Goal: Obtain resource: Obtain resource

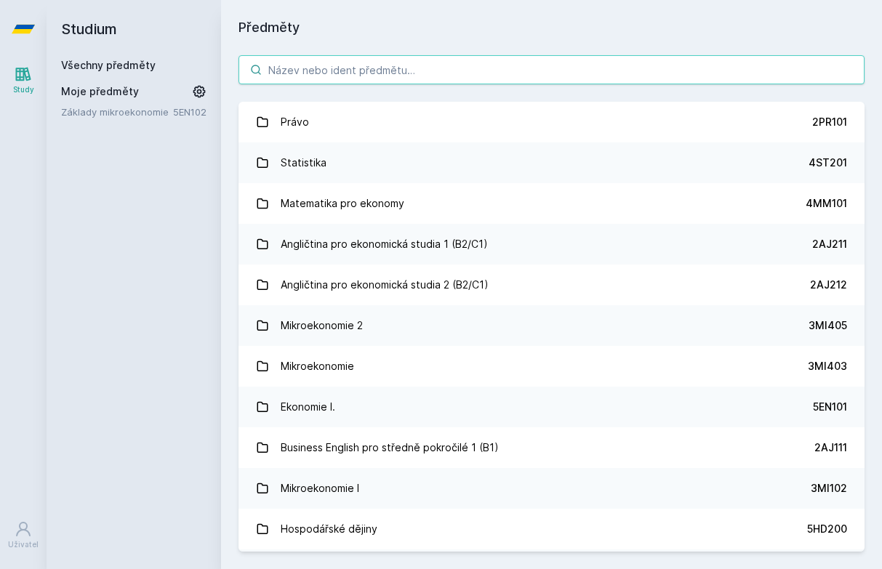
click at [390, 70] on input "search" at bounding box center [551, 69] width 626 height 29
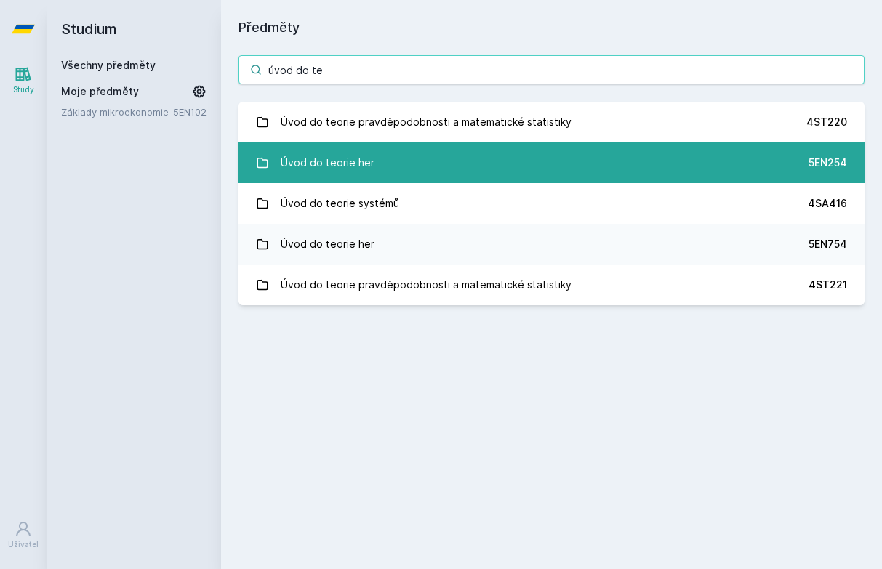
type input "úvod do te"
click at [360, 164] on div "Úvod do teorie her" at bounding box center [328, 162] width 94 height 29
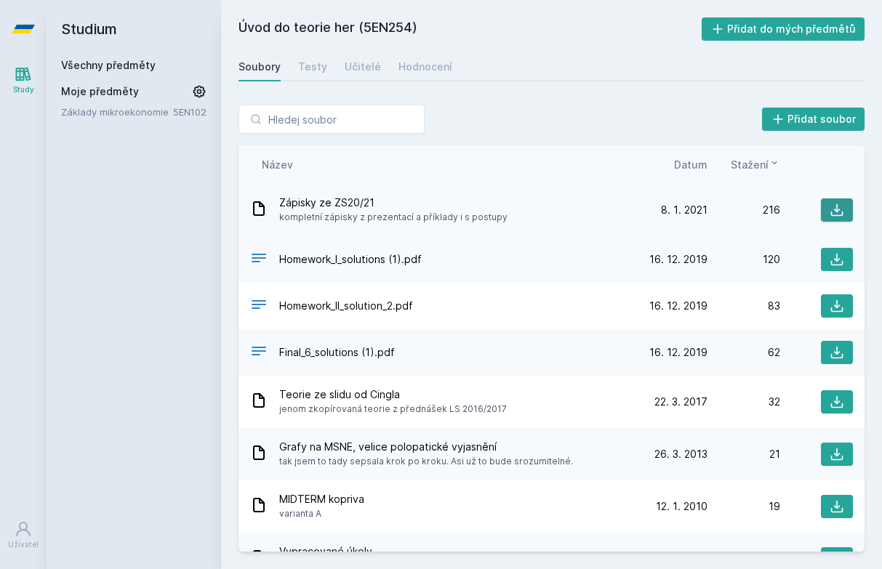
click at [832, 213] on icon at bounding box center [837, 210] width 15 height 15
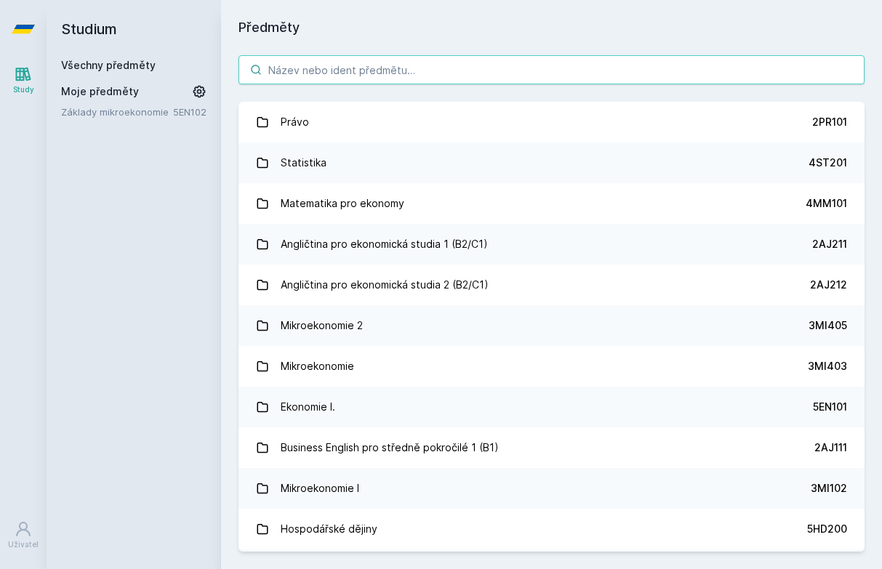
click at [379, 64] on input "search" at bounding box center [551, 69] width 626 height 29
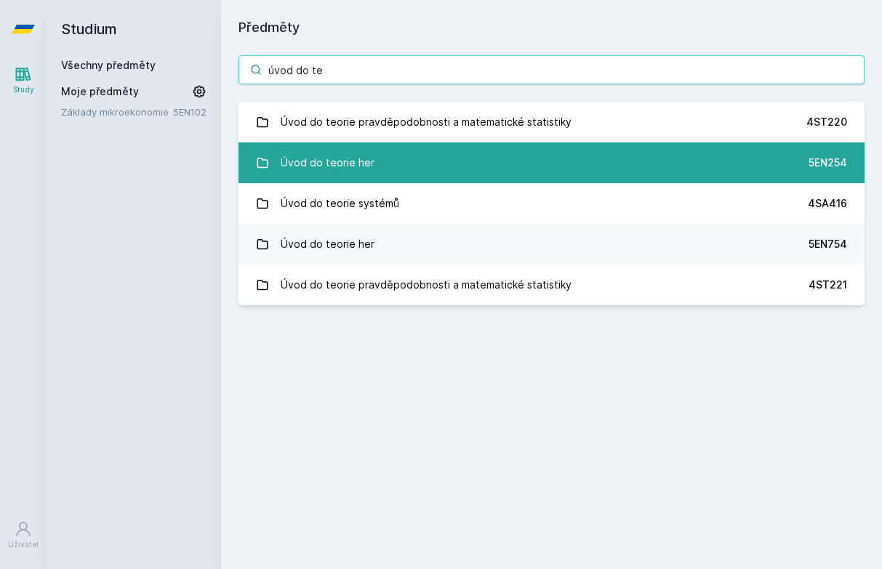
type input "úvod do te"
click at [374, 172] on link "Úvod do teorie her 5EN254" at bounding box center [551, 162] width 626 height 41
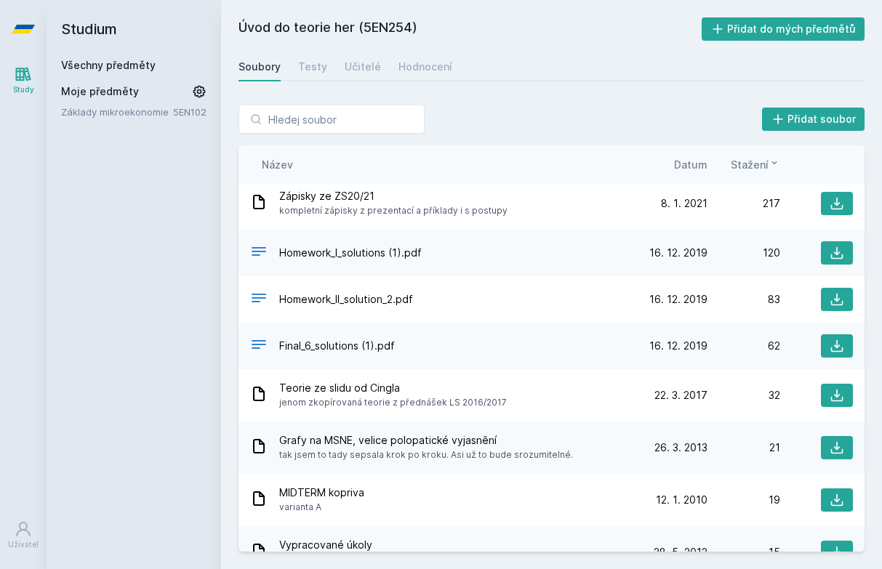
scroll to position [9, 0]
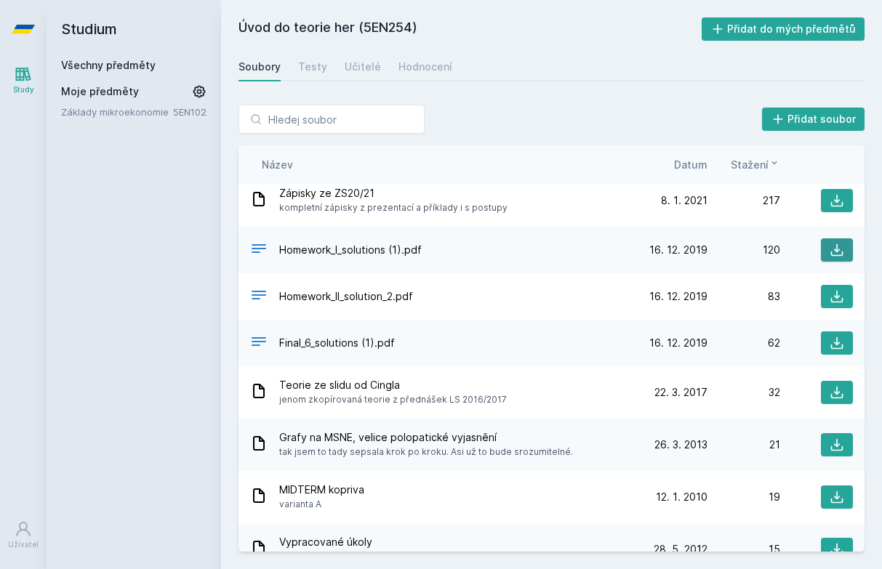
click at [843, 247] on icon at bounding box center [837, 250] width 15 height 15
click at [470, 93] on div "Přidat soubor Řazení: Název Datum Stažení Název Datum Stažení Zápisky ze ZS20/2…" at bounding box center [551, 328] width 661 height 482
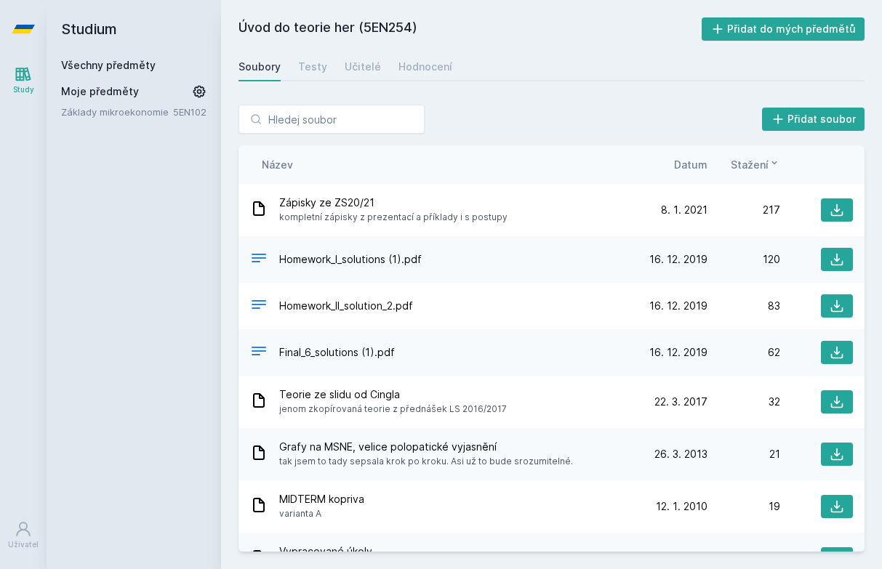
scroll to position [0, 0]
click at [839, 304] on icon at bounding box center [837, 306] width 15 height 15
click at [526, 81] on div "Soubory Testy Učitelé Hodnocení" at bounding box center [551, 66] width 626 height 29
